Goal: Task Accomplishment & Management: Manage account settings

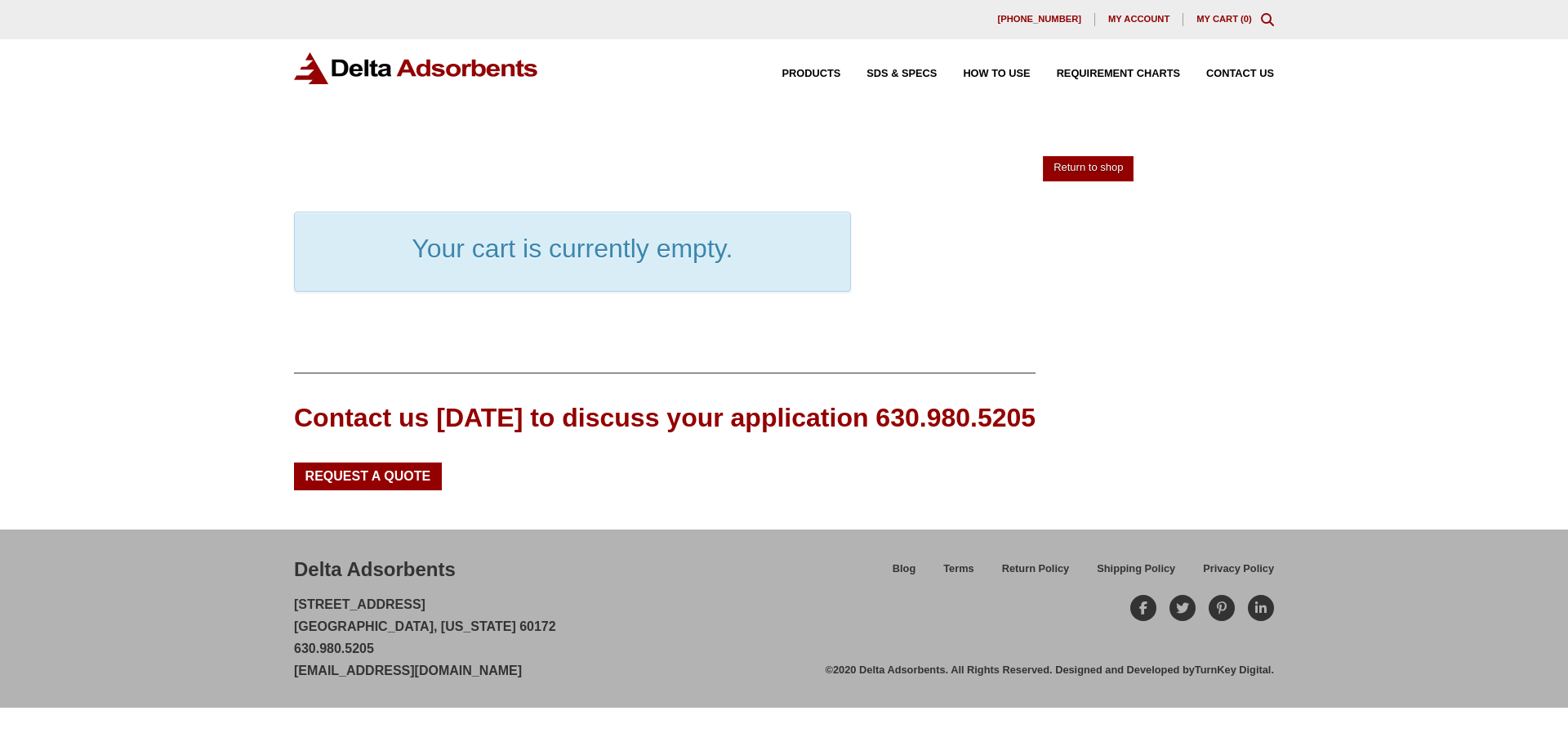
click at [1128, 18] on span "My account" at bounding box center [1138, 19] width 61 height 9
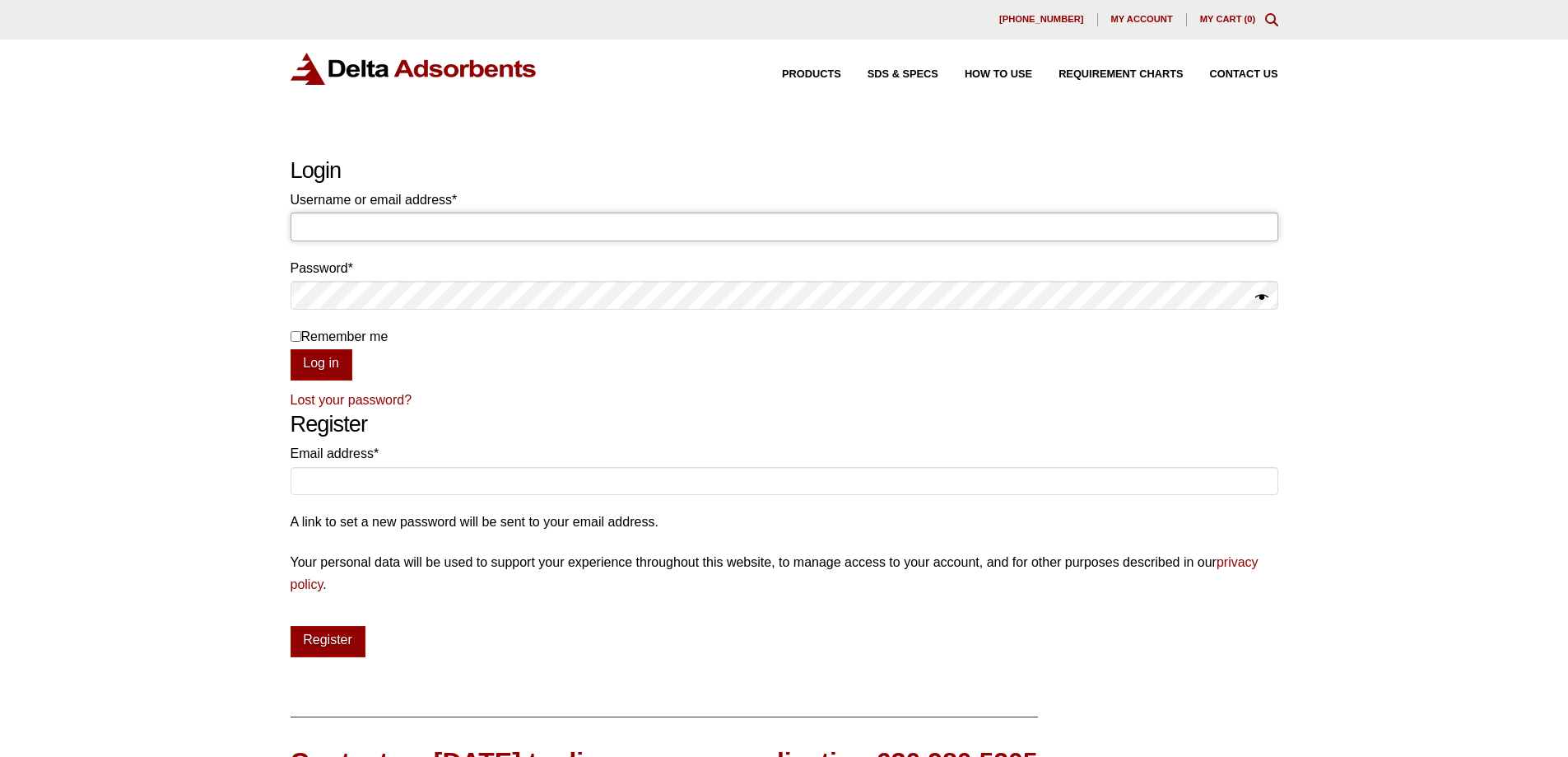
click at [367, 224] on input "Username or email address * Required" at bounding box center [784, 226] width 988 height 28
type input "[EMAIL_ADDRESS][DOMAIN_NAME]"
click at [290, 349] on button "Log in" at bounding box center [321, 365] width 62 height 32
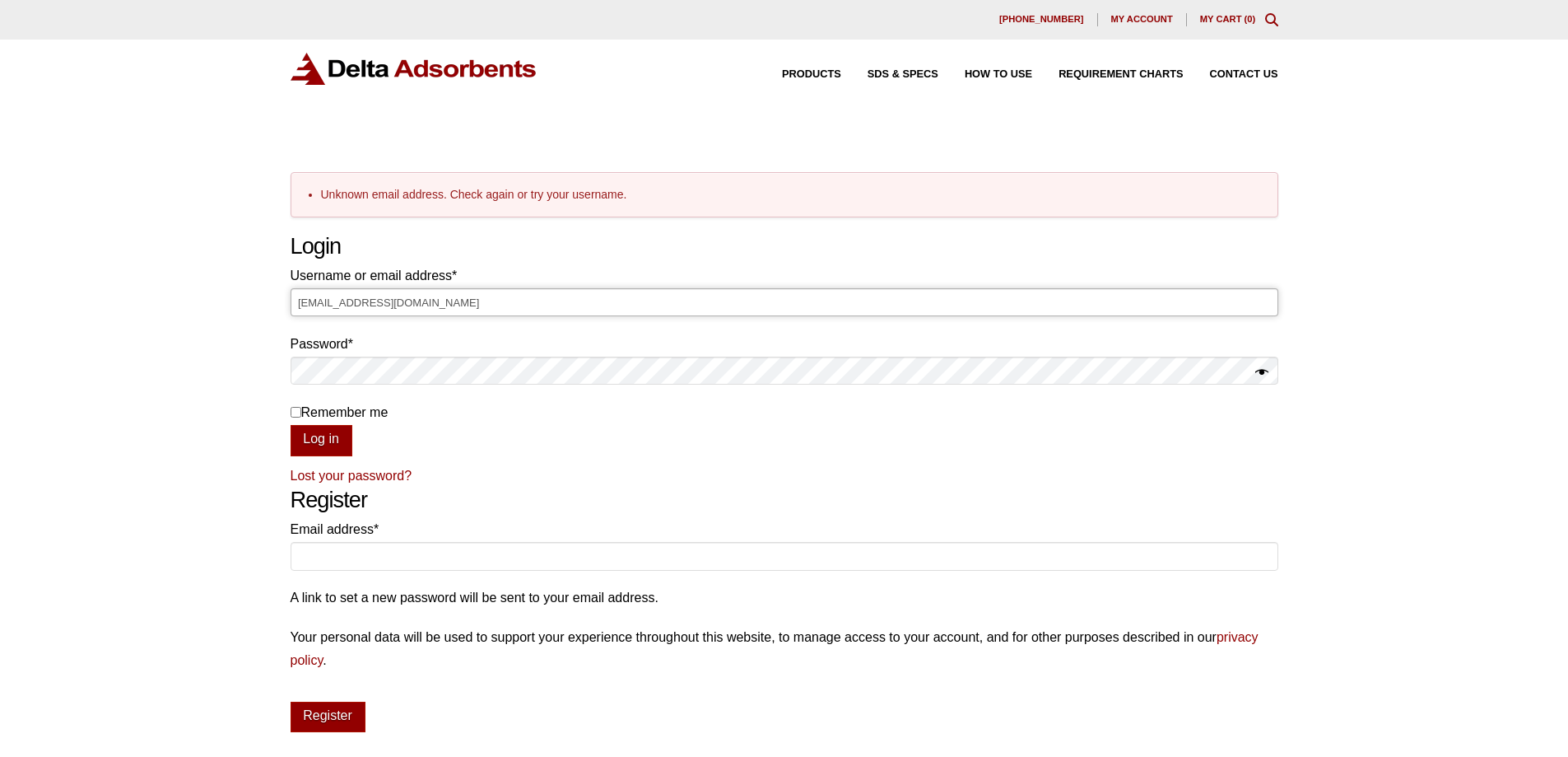
drag, startPoint x: 446, startPoint y: 300, endPoint x: 147, endPoint y: 309, distance: 299.1
click at [147, 309] on div "Our website has detected that you are using an outdated browser that will preve…" at bounding box center [784, 564] width 1568 height 1129
type input "[PERSON_NAME][EMAIL_ADDRESS][DOMAIN_NAME]"
click at [338, 436] on button "Log in" at bounding box center [321, 441] width 62 height 32
